Goal: Task Accomplishment & Management: Complete application form

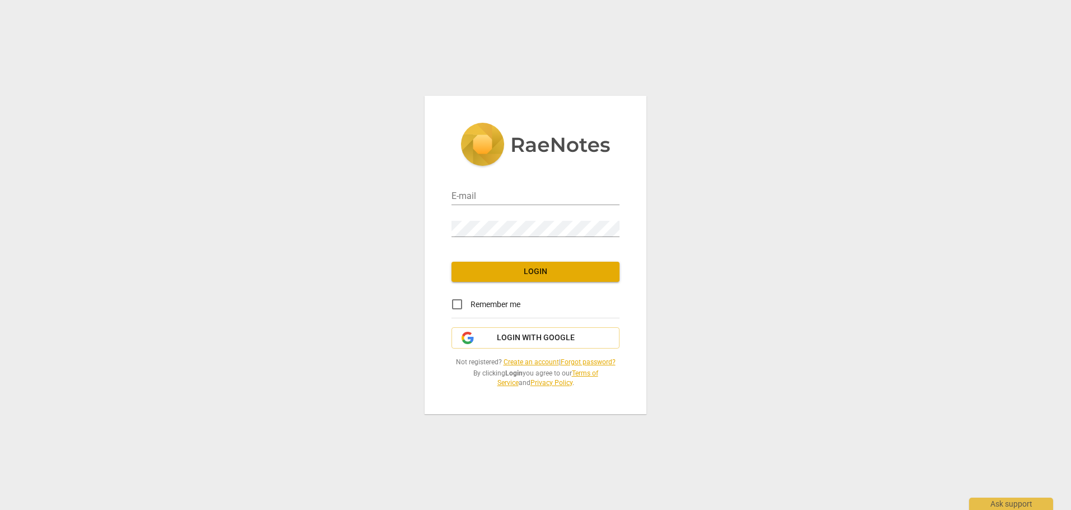
click at [536, 361] on link "Create an account" at bounding box center [531, 362] width 55 height 8
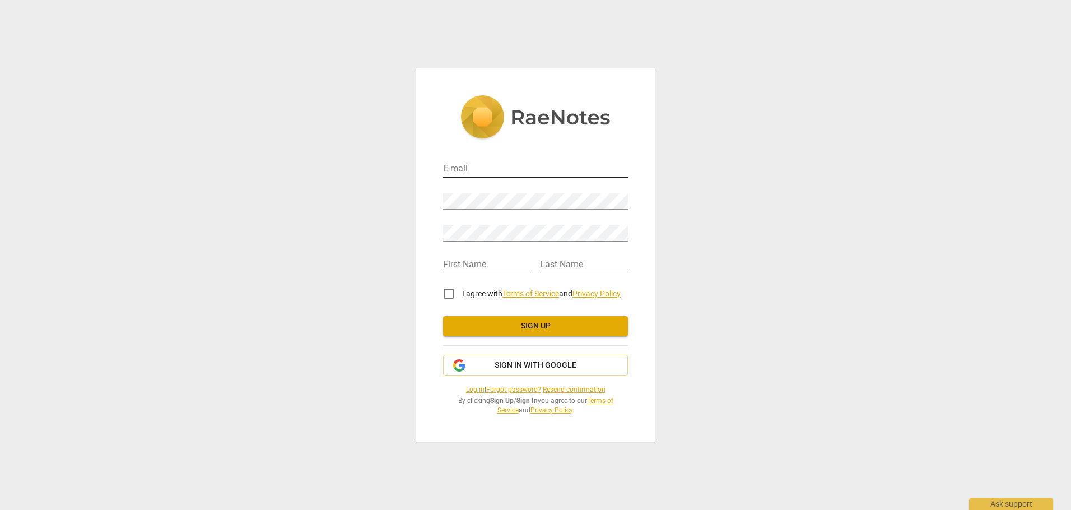
click at [472, 166] on input "email" at bounding box center [535, 169] width 185 height 16
drag, startPoint x: 541, startPoint y: 169, endPoint x: 429, endPoint y: 169, distance: 112.1
click at [429, 169] on div "E-mail johnsonstephanie57@ Password Retype Password First Name Last Name I agre…" at bounding box center [535, 254] width 239 height 373
type input "[PERSON_NAME][EMAIL_ADDRESS][DOMAIN_NAME]"
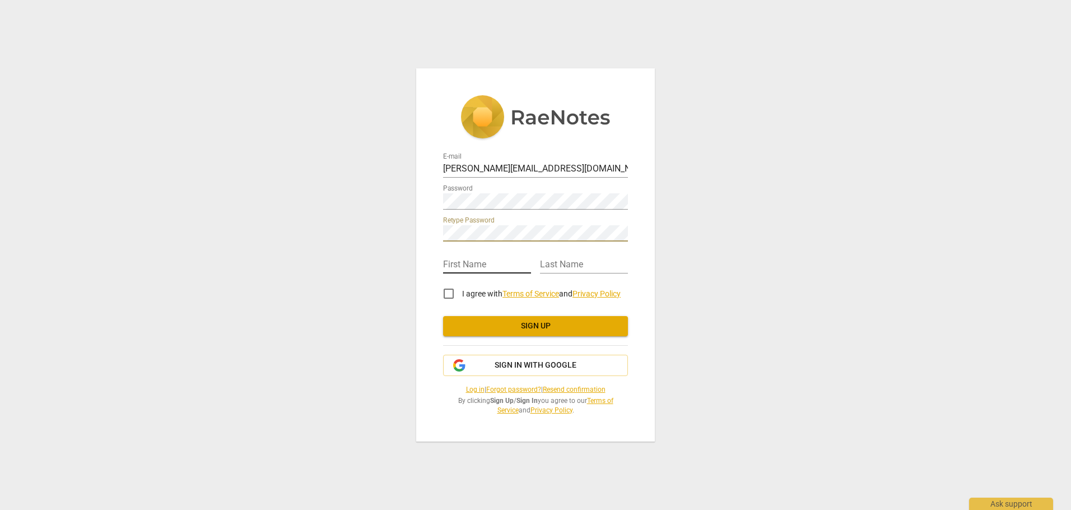
click at [454, 268] on input "text" at bounding box center [487, 265] width 88 height 16
type input "[PERSON_NAME]"
click at [558, 263] on input "text" at bounding box center [584, 265] width 88 height 16
type input "[PERSON_NAME]"
click at [447, 289] on input "I agree with Terms of Service and Privacy Policy" at bounding box center [448, 293] width 27 height 27
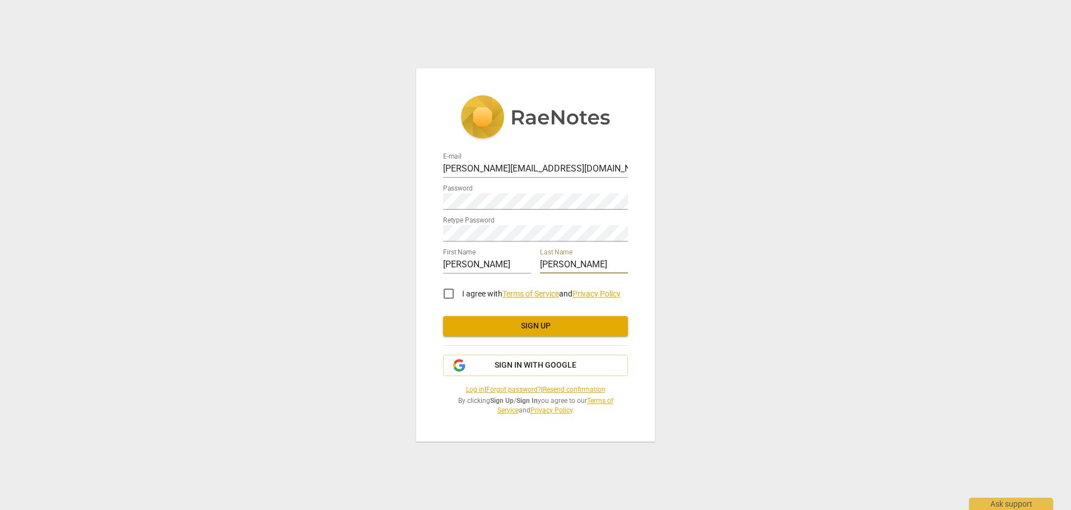
checkbox input "true"
click at [532, 320] on button "Sign up" at bounding box center [535, 326] width 185 height 20
